Goal: Transaction & Acquisition: Download file/media

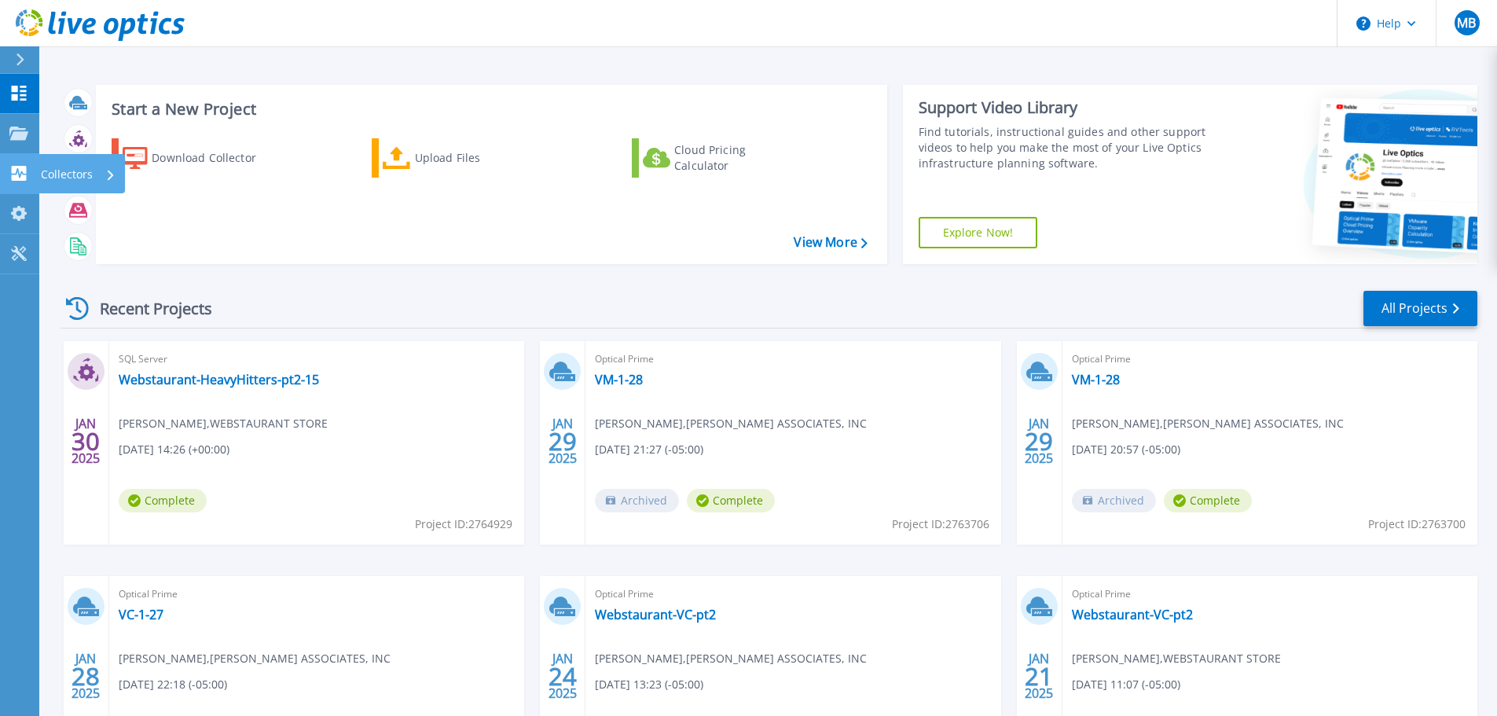
click at [68, 167] on p "Collectors" at bounding box center [67, 174] width 52 height 41
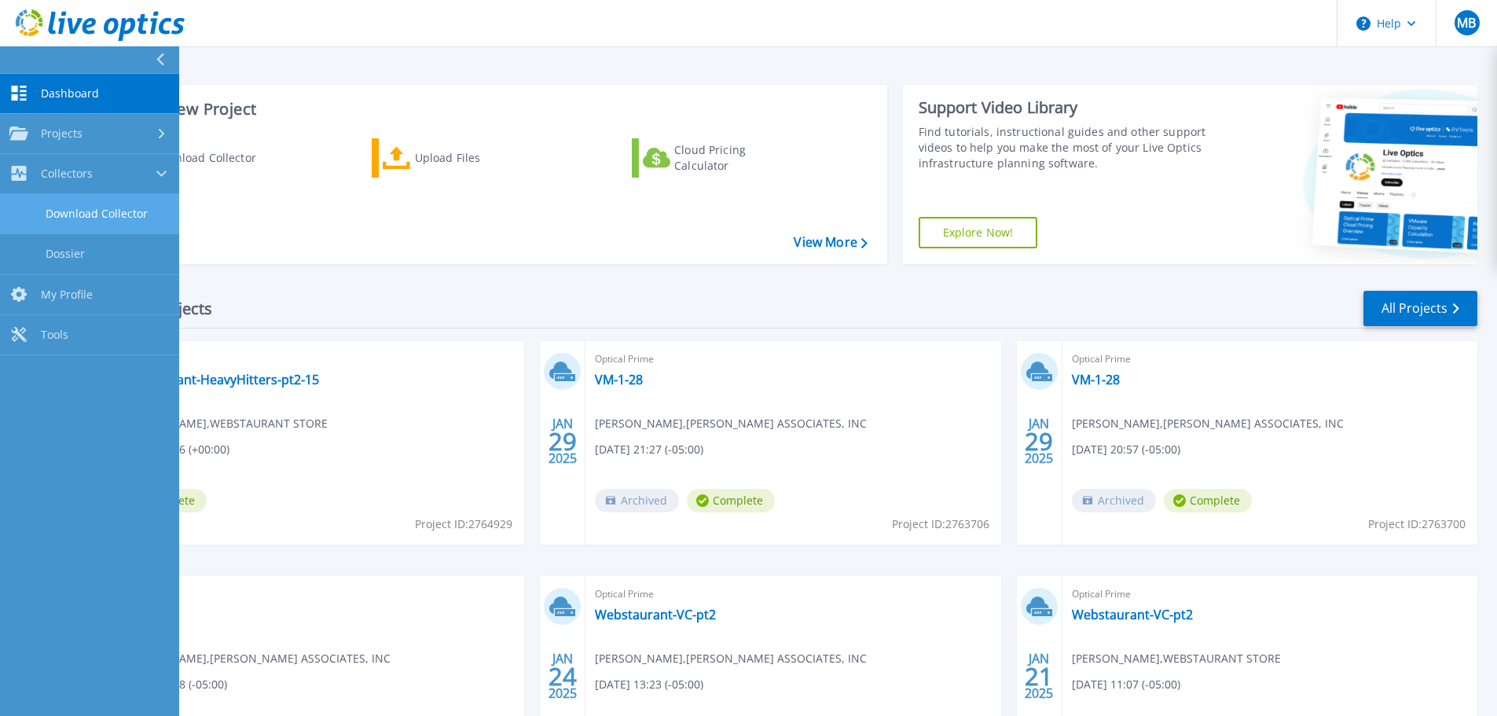
click at [130, 215] on link "Download Collector" at bounding box center [89, 214] width 179 height 40
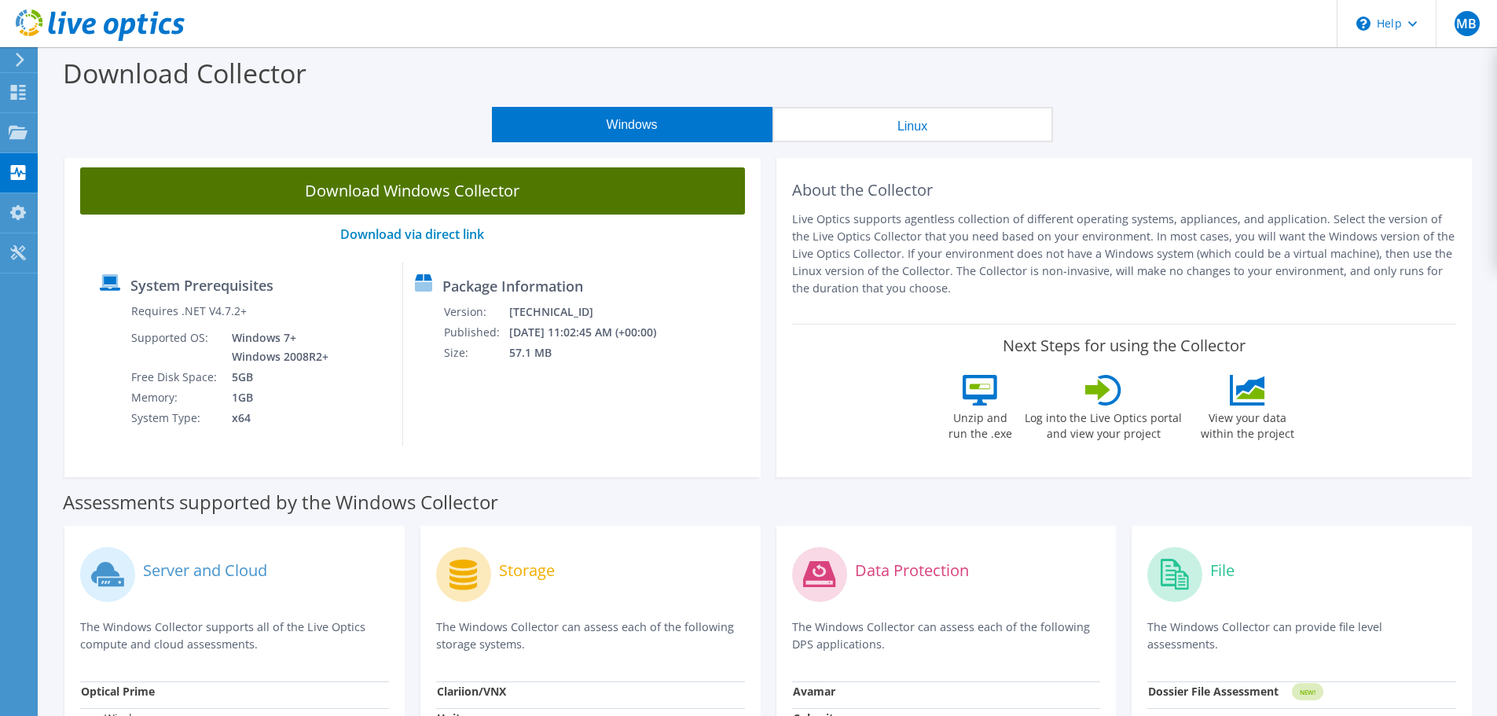
click at [424, 181] on link "Download Windows Collector" at bounding box center [412, 190] width 665 height 47
